Goal: Check status: Check status

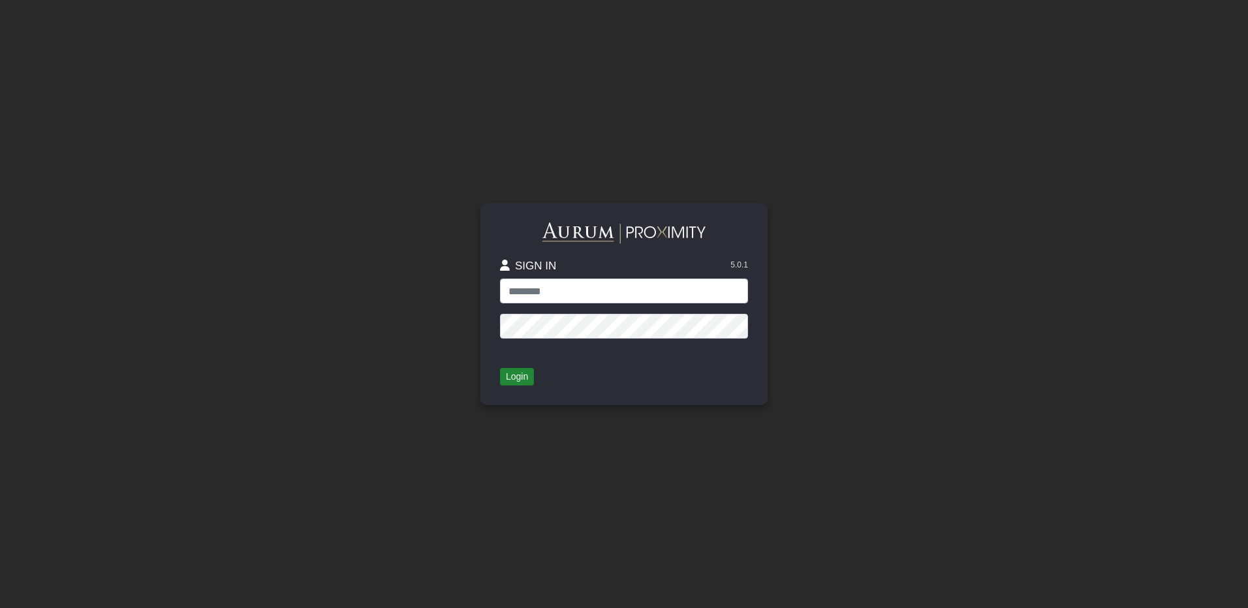
type input "**********"
drag, startPoint x: 524, startPoint y: 377, endPoint x: 514, endPoint y: 377, distance: 9.8
click at [519, 379] on button "Login" at bounding box center [517, 377] width 34 height 18
